Goal: Use online tool/utility: Utilize a website feature to perform a specific function

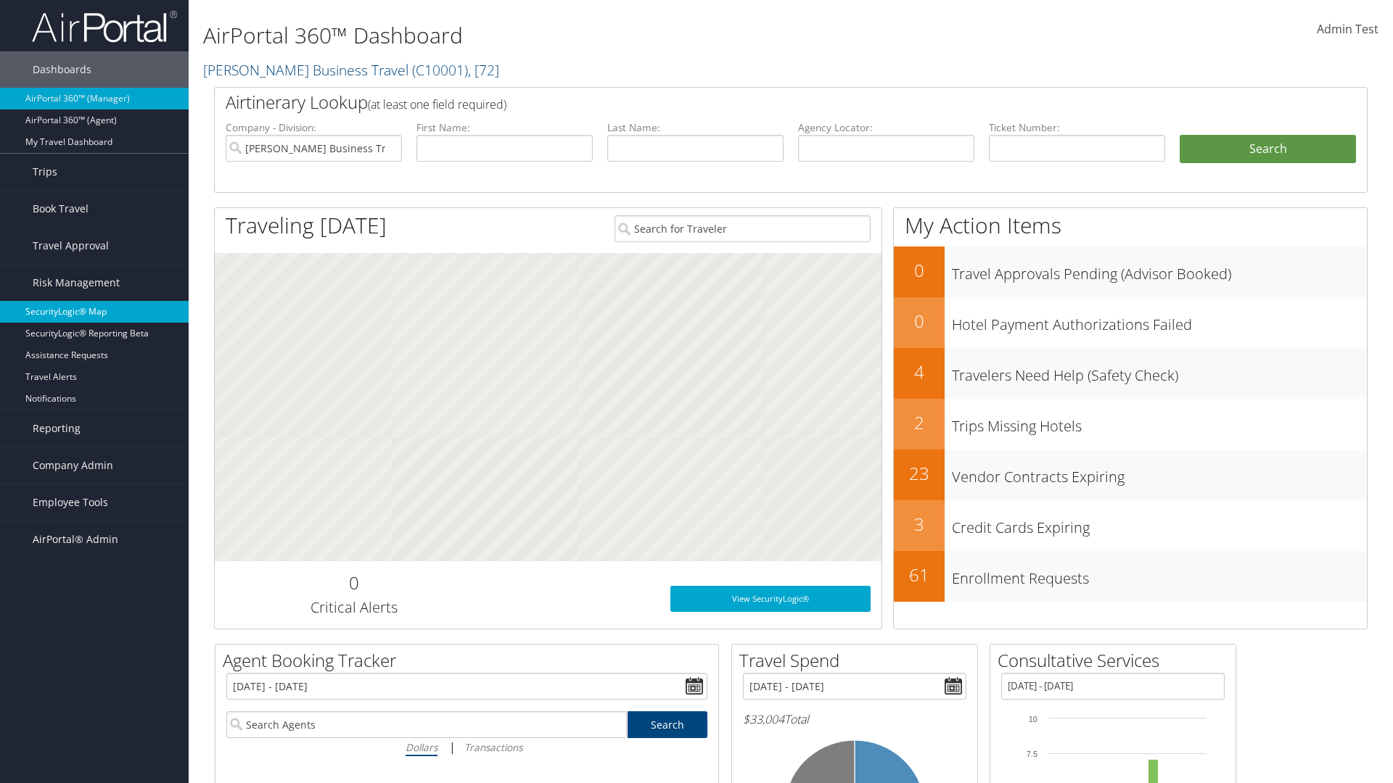
click at [94, 312] on link "SecurityLogic® Map" at bounding box center [94, 312] width 189 height 22
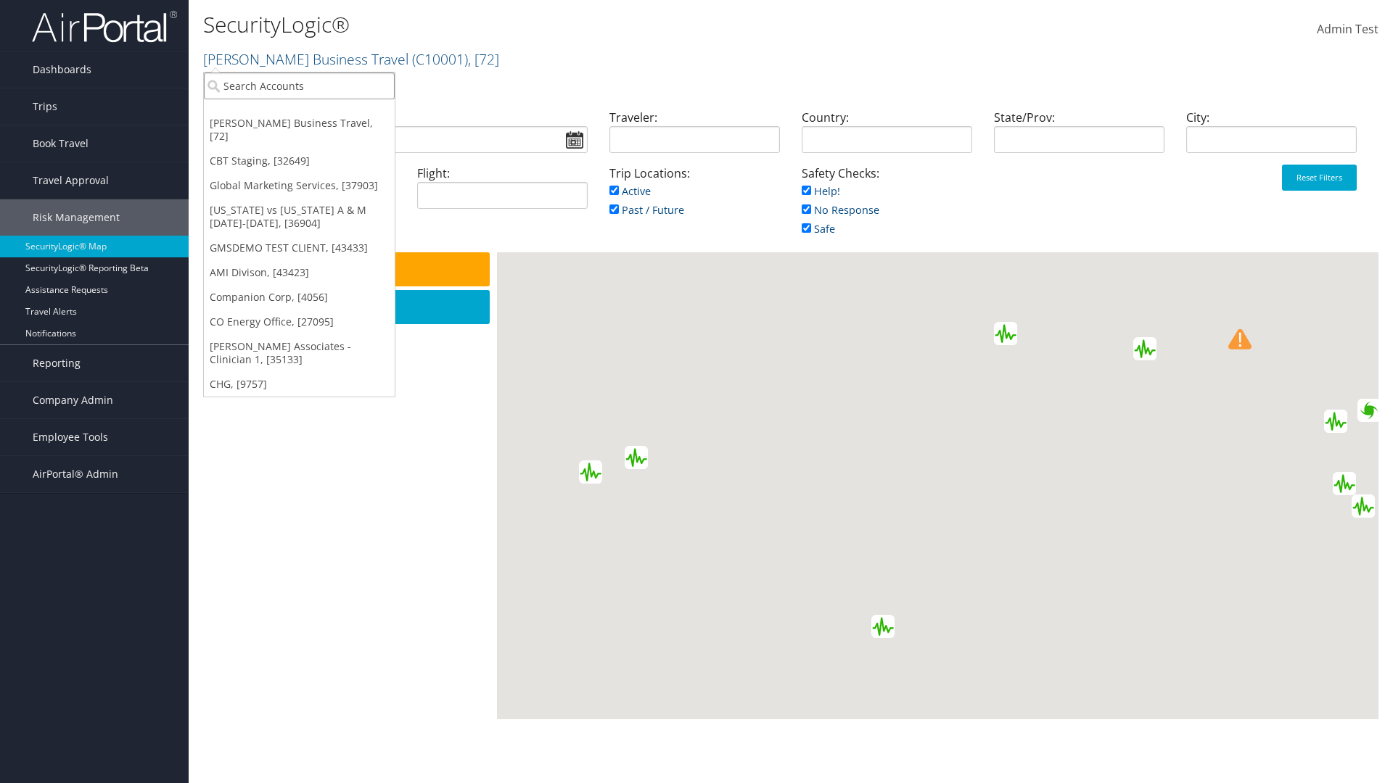
click at [299, 86] on input "search" at bounding box center [299, 86] width 191 height 27
type input "[PERSON_NAME] Business Travel"
click at [319, 125] on div "Account" at bounding box center [319, 125] width 247 height 13
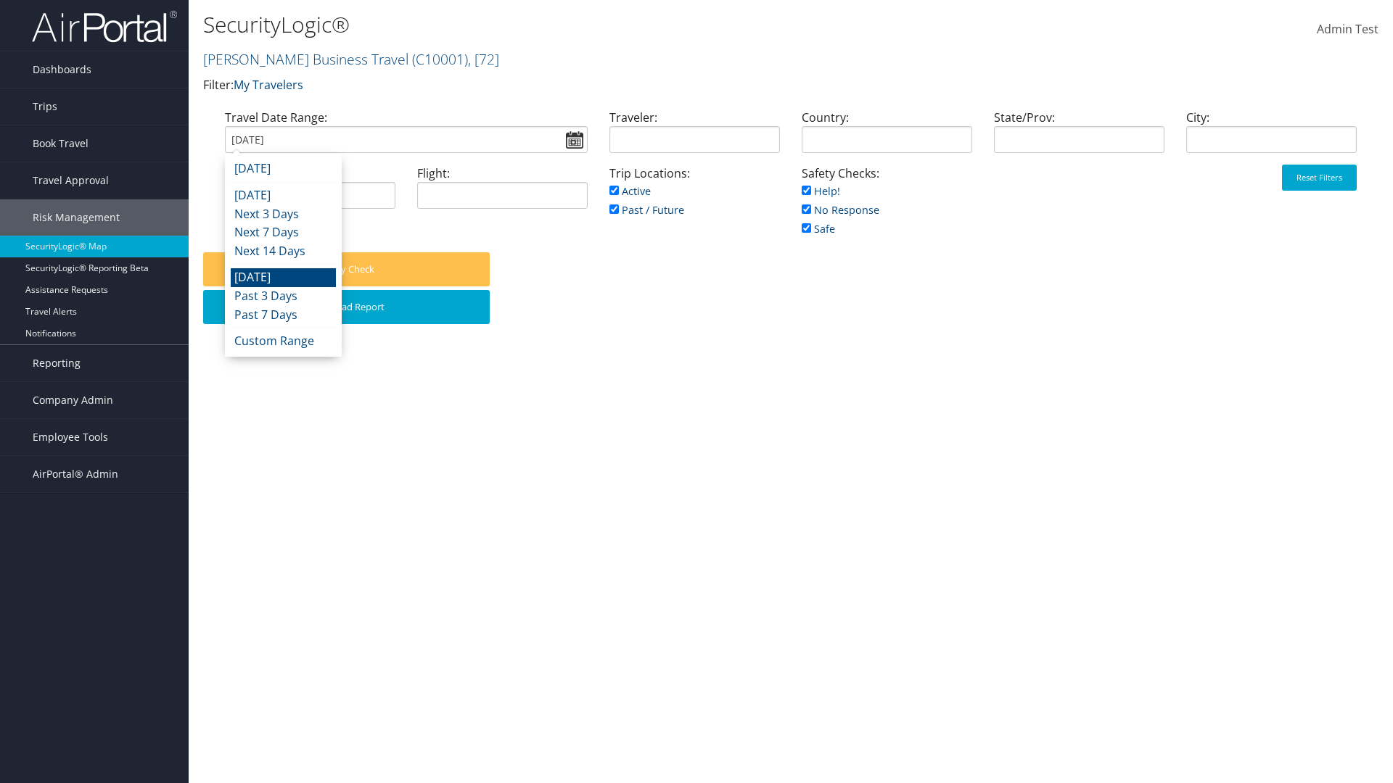
click at [405, 139] on input "08/30/2025" at bounding box center [406, 139] width 363 height 27
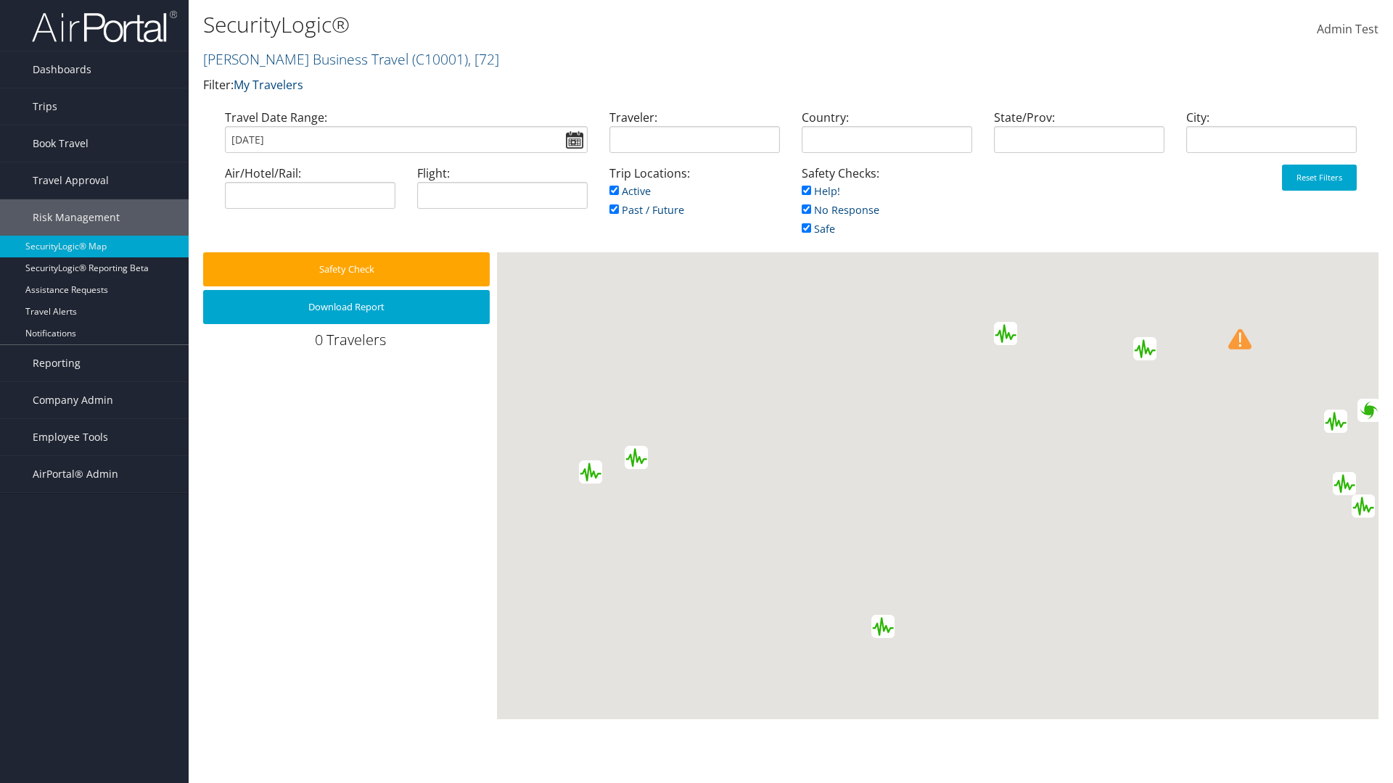
click at [405, 139] on input "08/30/2025" at bounding box center [406, 139] width 363 height 27
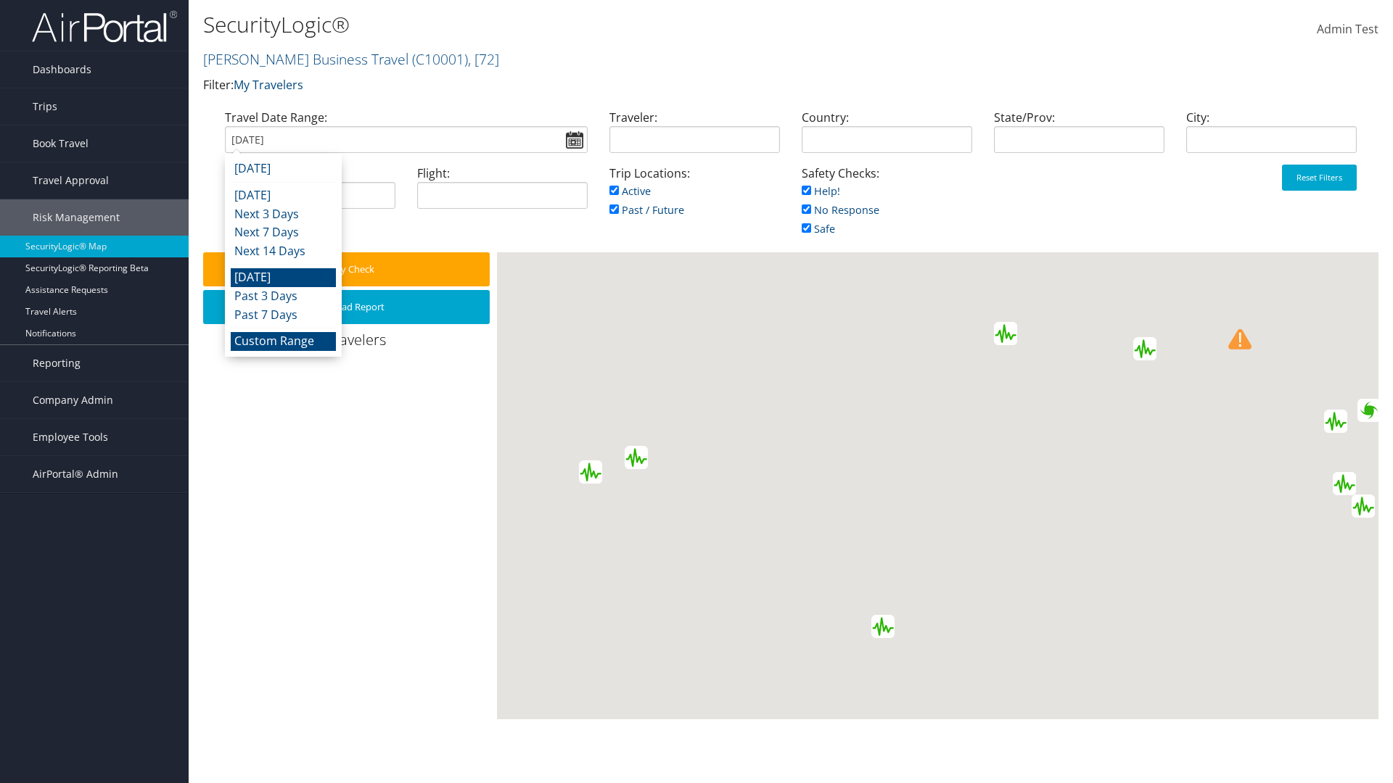
click at [283, 341] on li "Custom Range" at bounding box center [283, 341] width 105 height 19
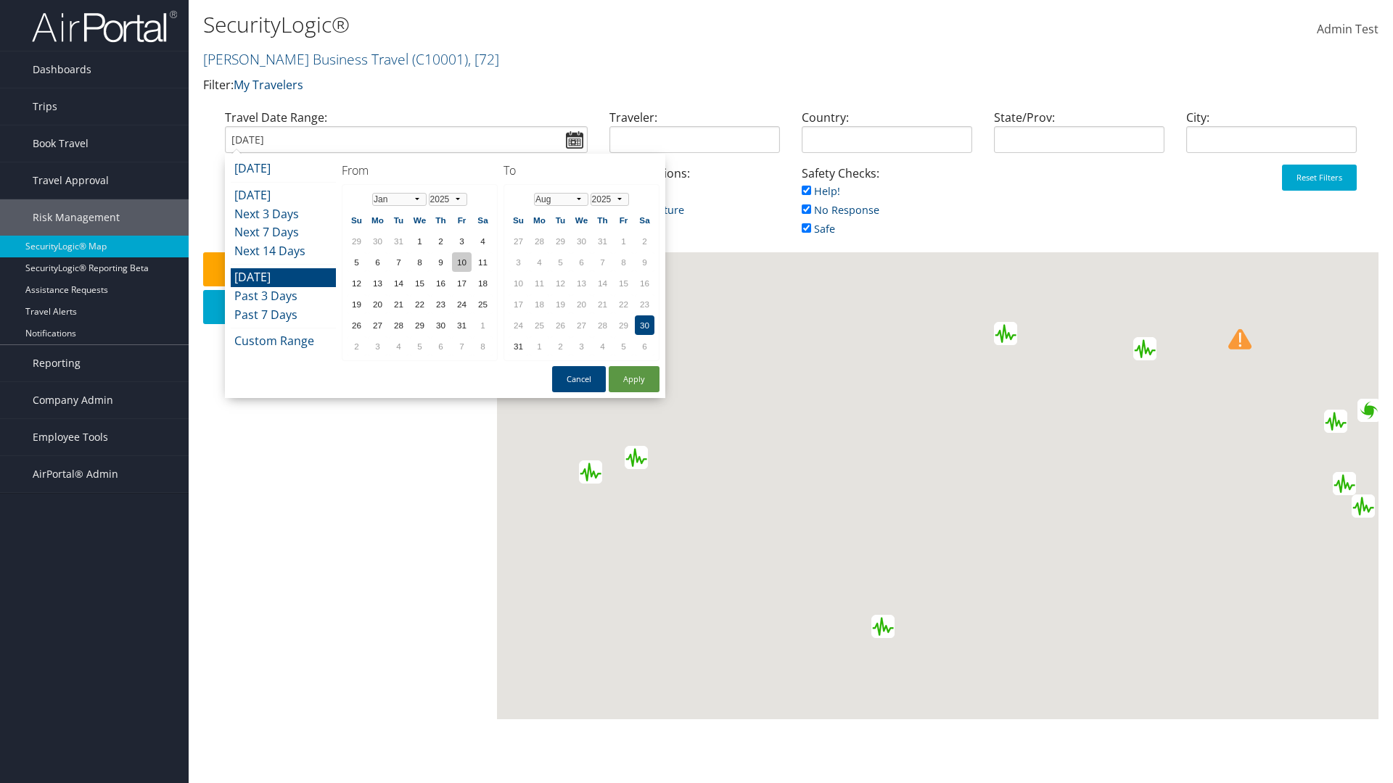
click at [461, 262] on td "10" at bounding box center [462, 262] width 20 height 20
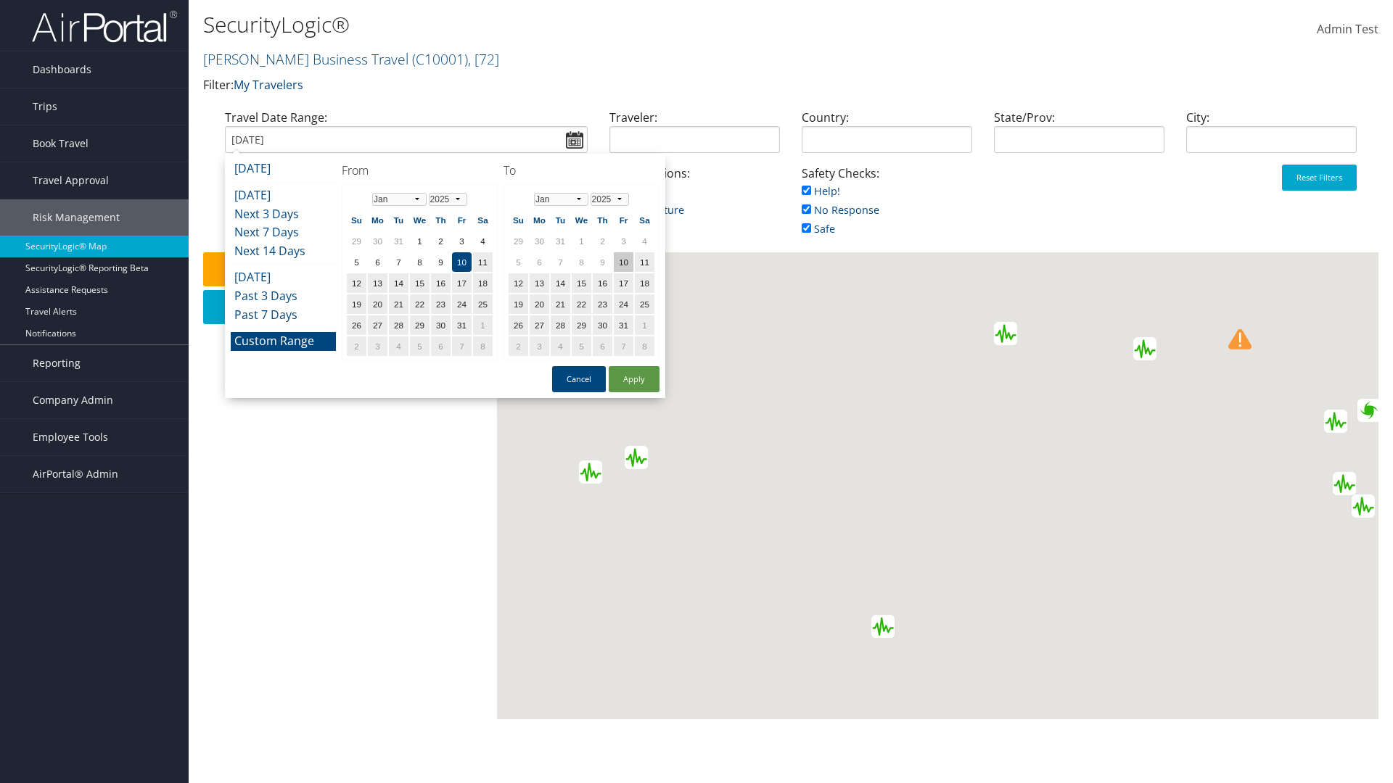
click at [623, 262] on td "10" at bounding box center [624, 262] width 20 height 20
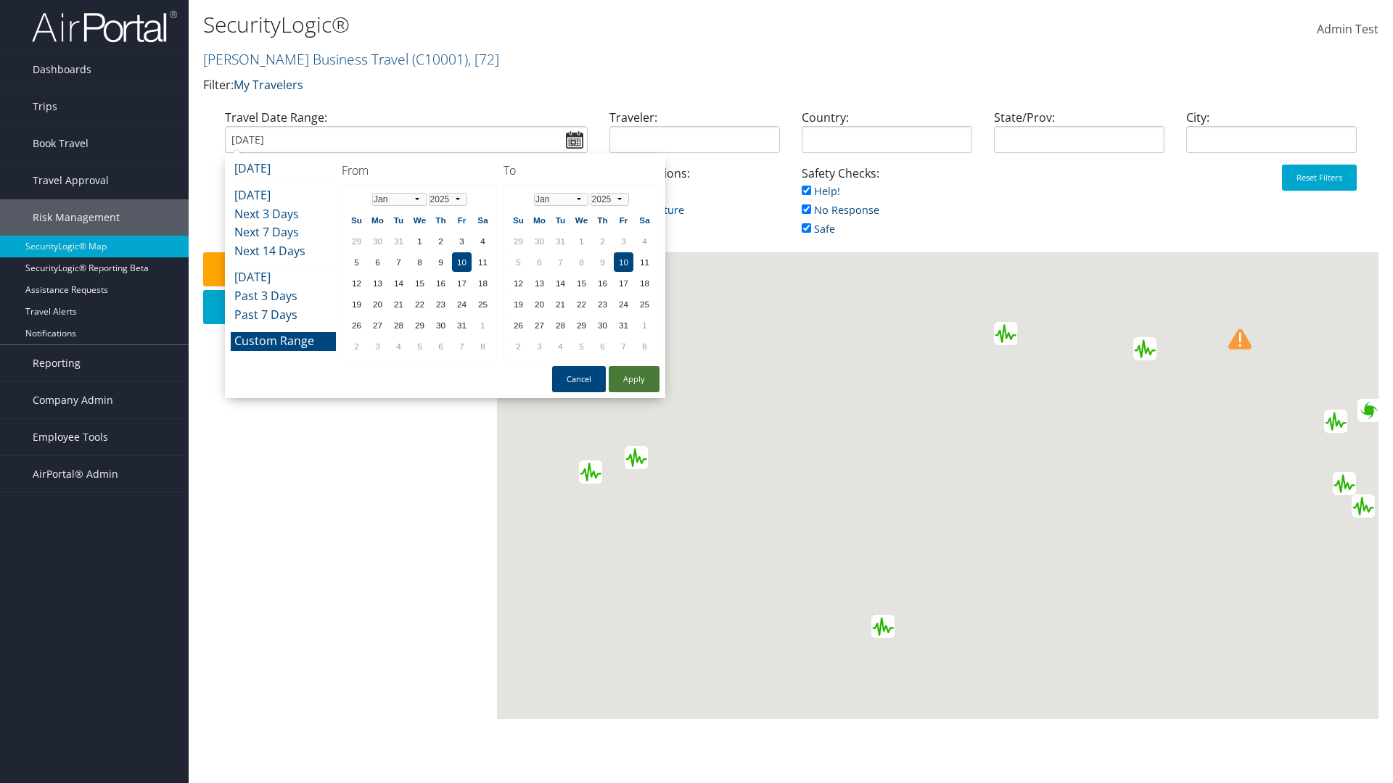
click at [634, 379] on button "Apply" at bounding box center [634, 379] width 51 height 26
type input "01/10/2025"
